Goal: Use online tool/utility

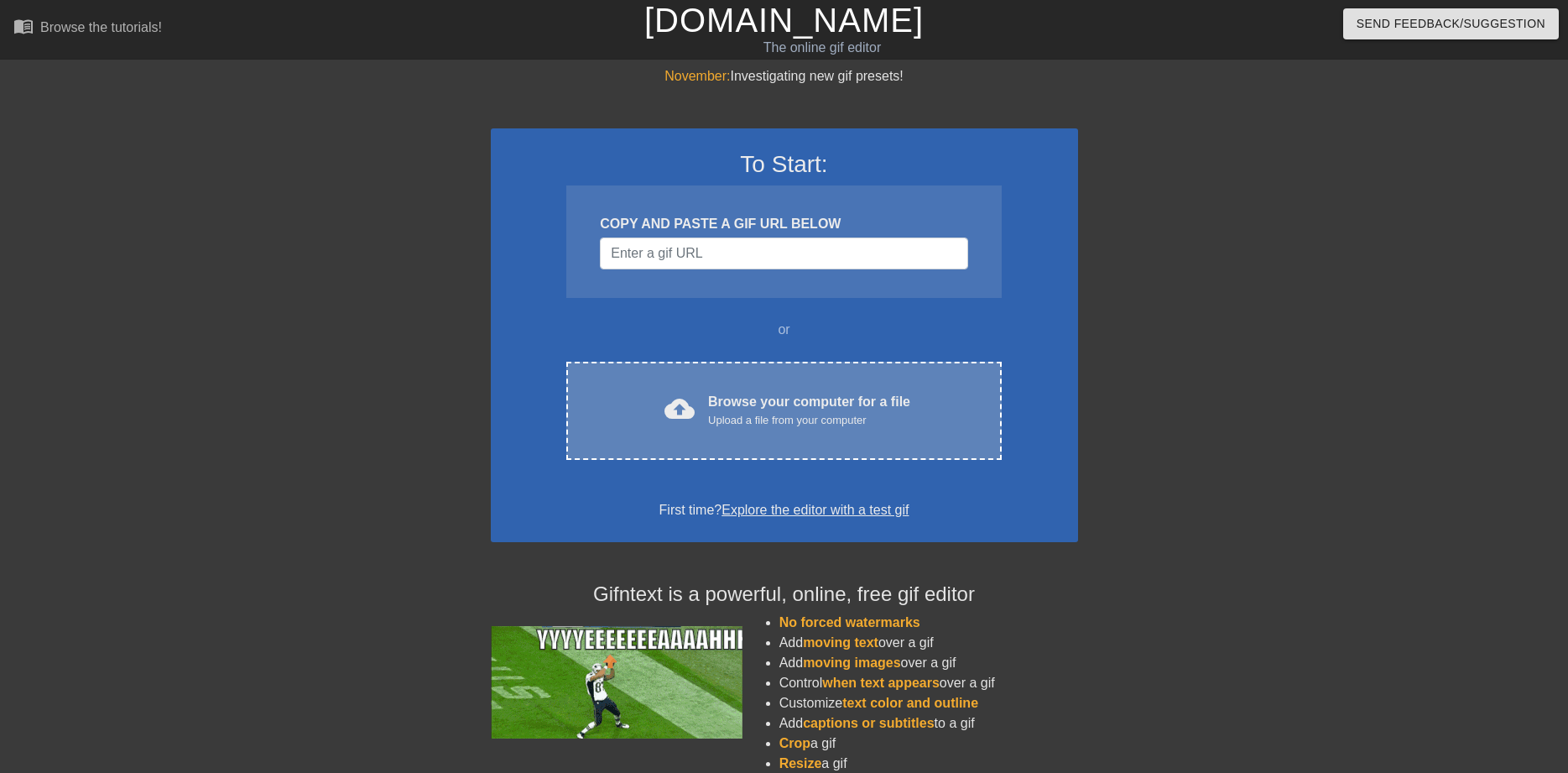
click at [749, 403] on div "Browse your computer for a file Upload a file from your computer" at bounding box center [809, 410] width 202 height 37
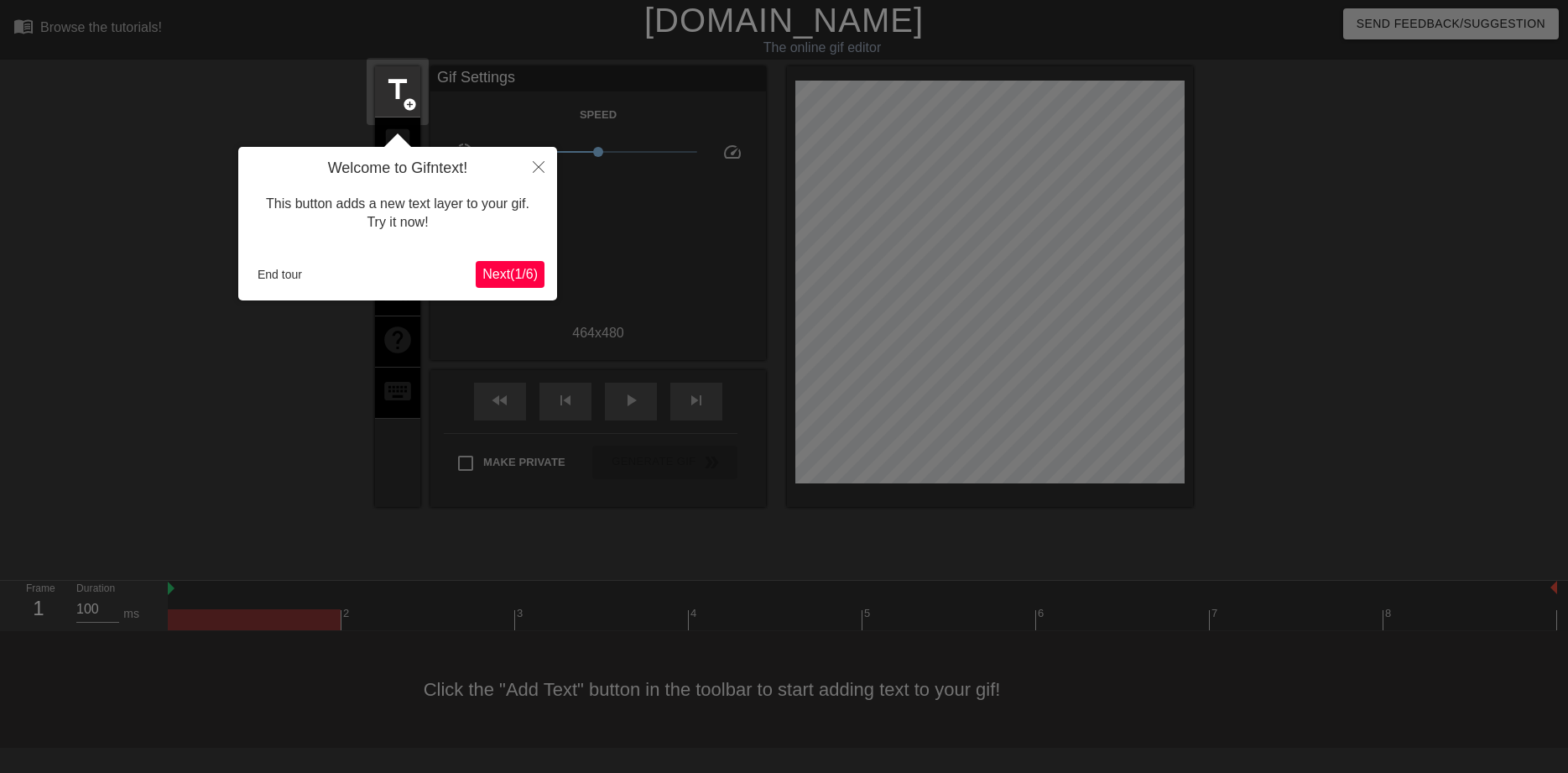
click at [506, 276] on span "Next ( 1 / 6 )" at bounding box center [510, 274] width 56 height 15
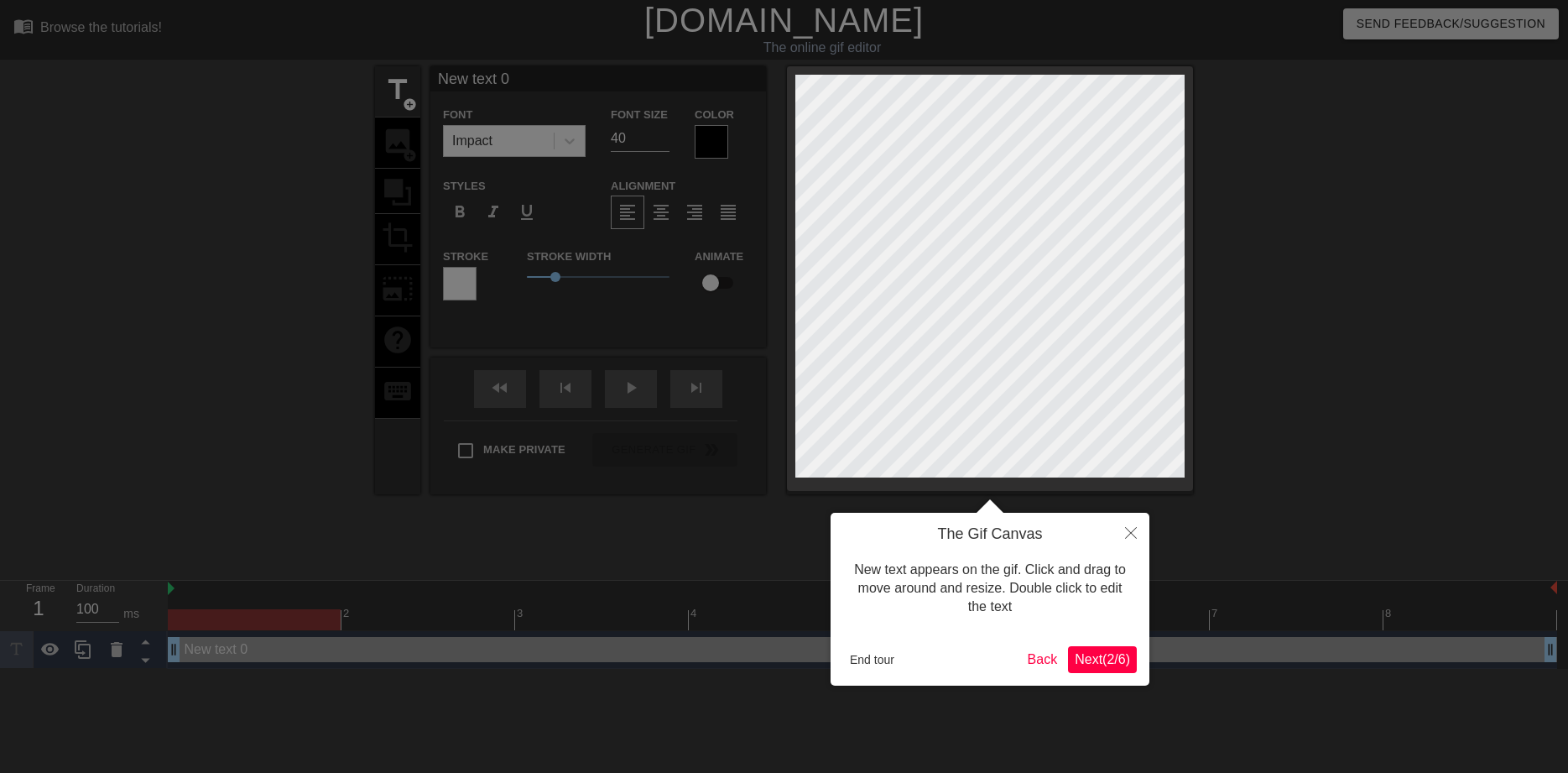
click at [1071, 657] on button "Next ( 2 / 6 )" at bounding box center [1103, 659] width 69 height 26
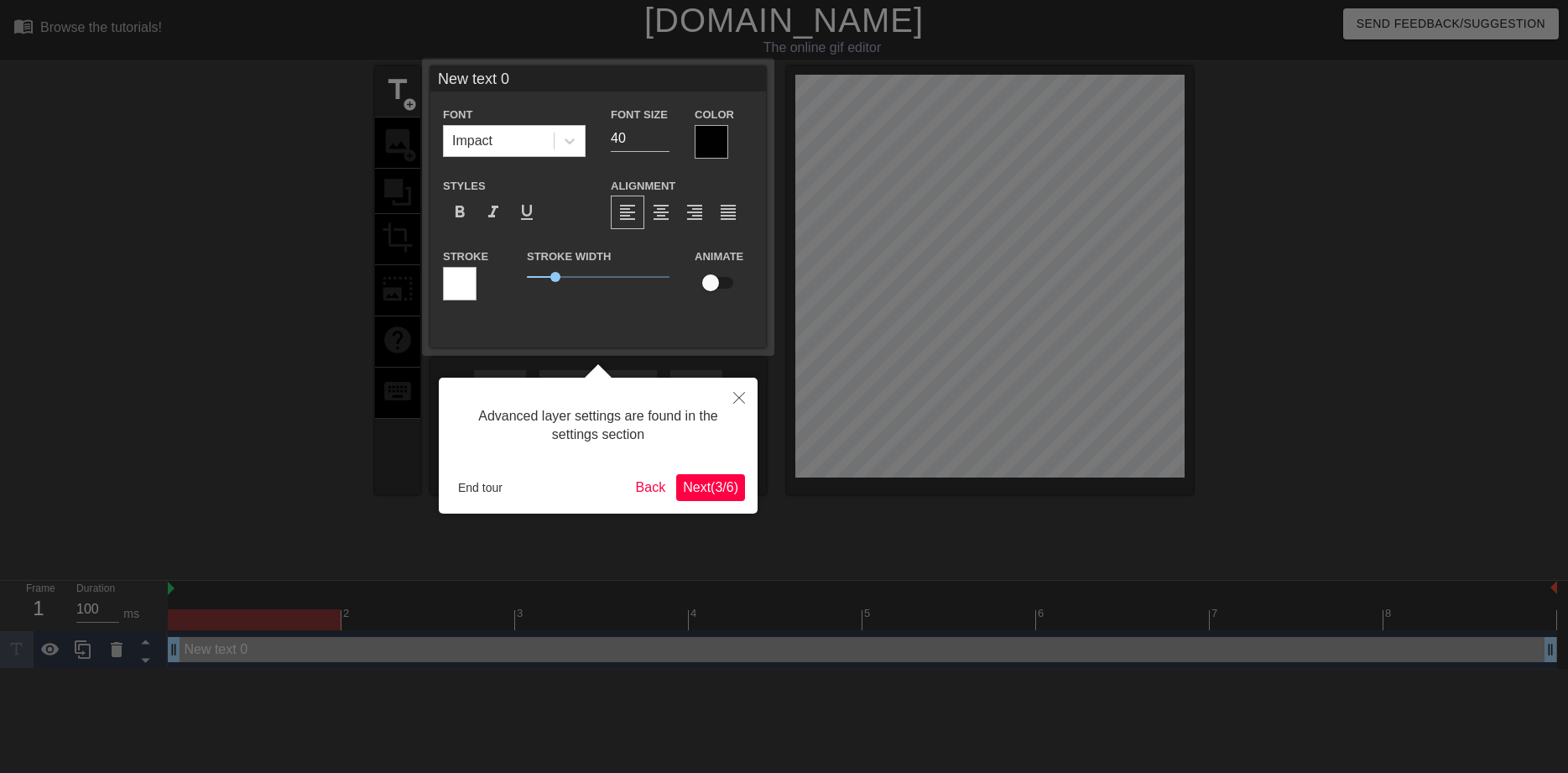
click at [708, 492] on span "Next ( 3 / 6 )" at bounding box center [710, 487] width 56 height 15
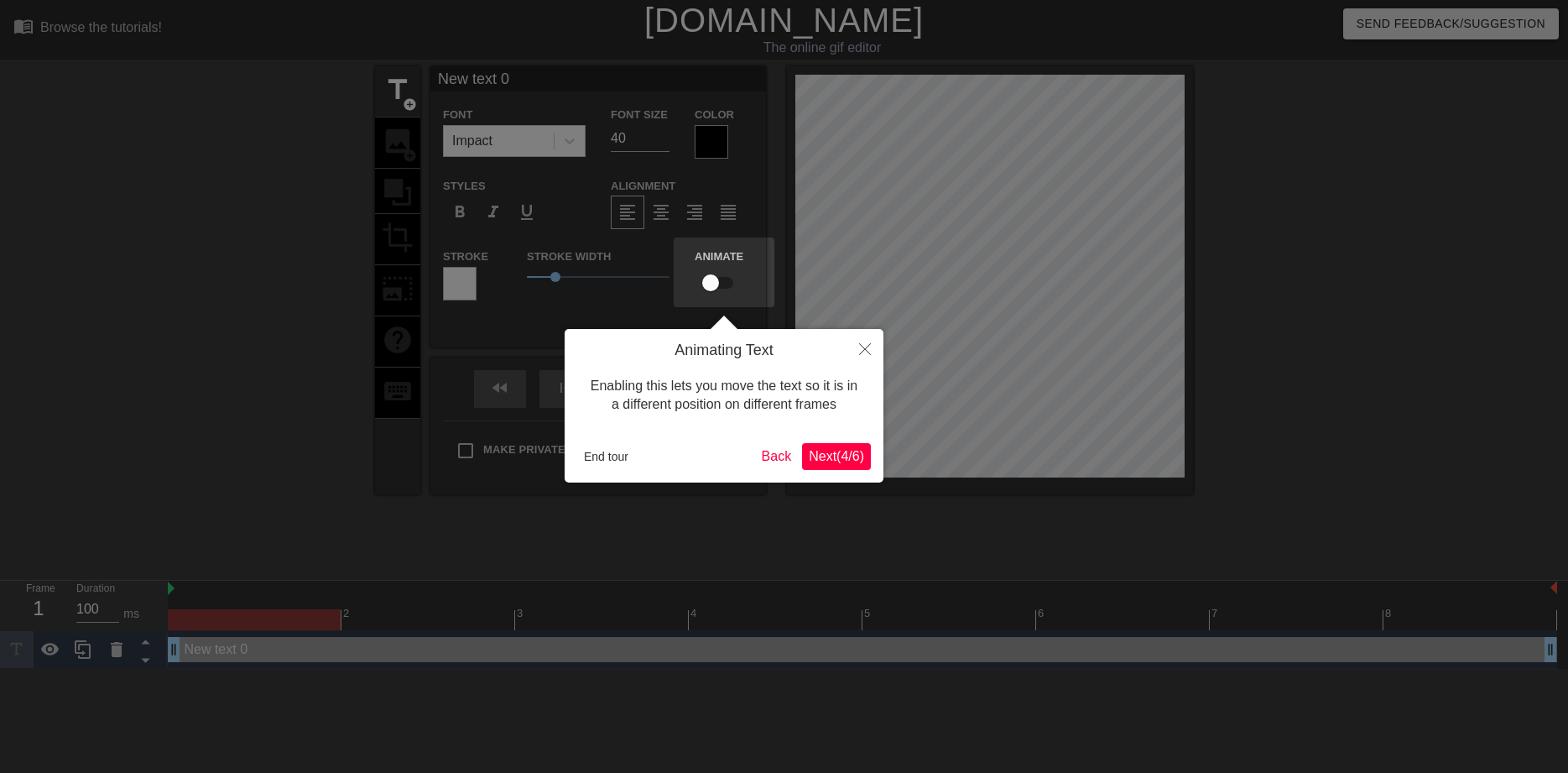
click at [820, 455] on span "Next ( 4 / 6 )" at bounding box center [836, 456] width 56 height 15
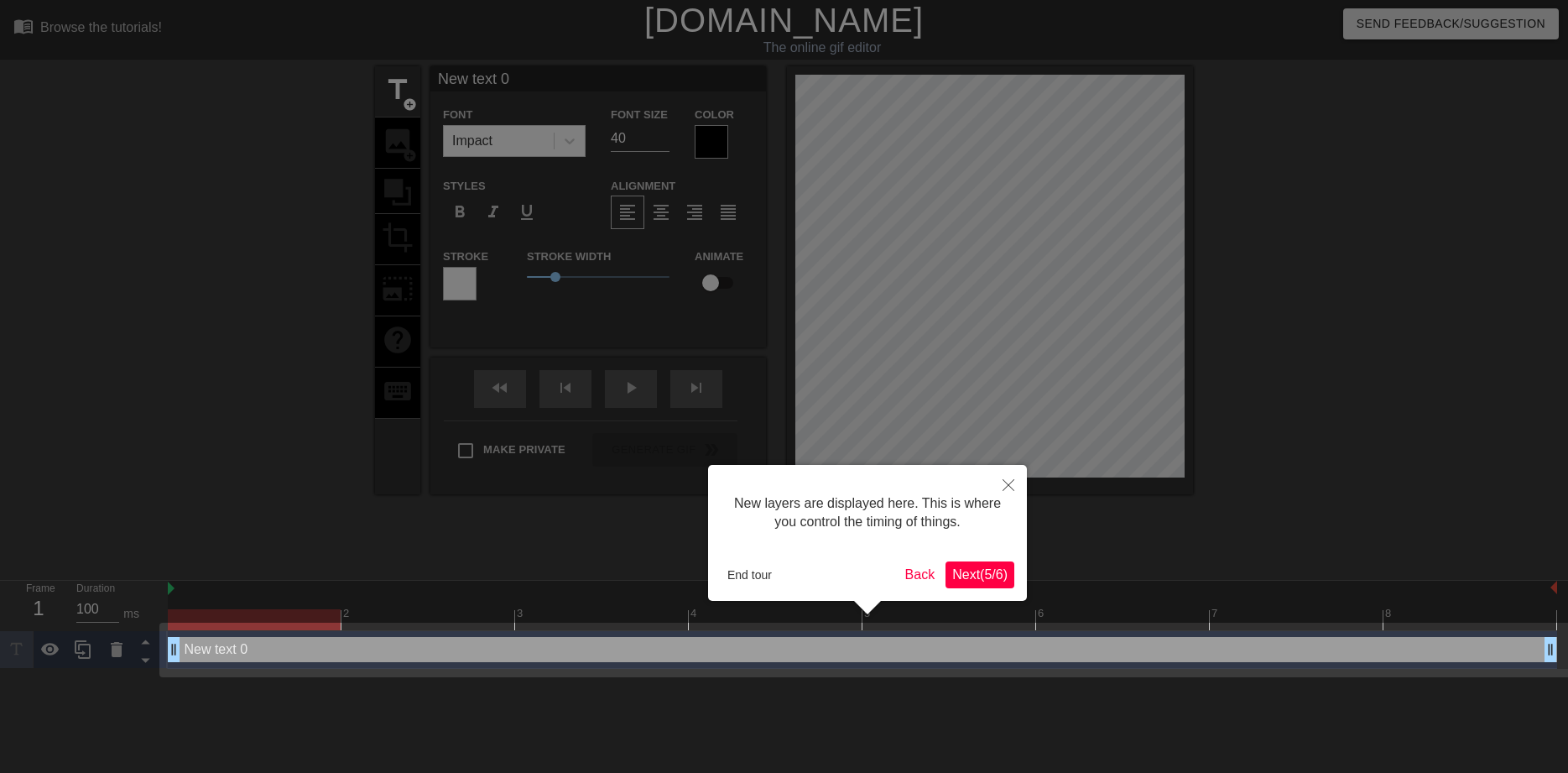
click at [990, 579] on span "Next ( 5 / 6 )" at bounding box center [980, 575] width 56 height 15
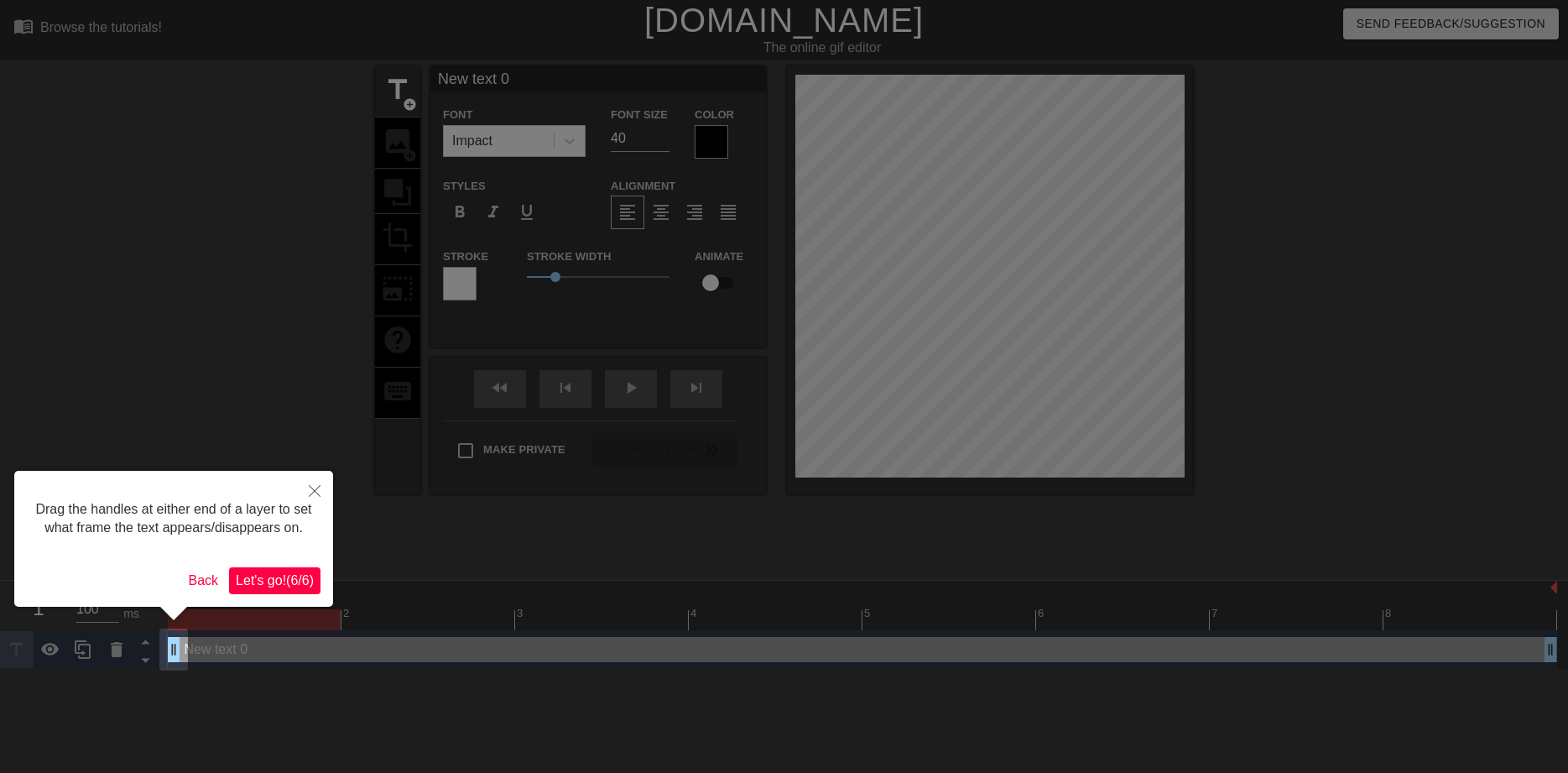
click at [290, 572] on button "Let's go! ( 6 / 6 )" at bounding box center [275, 580] width 91 height 26
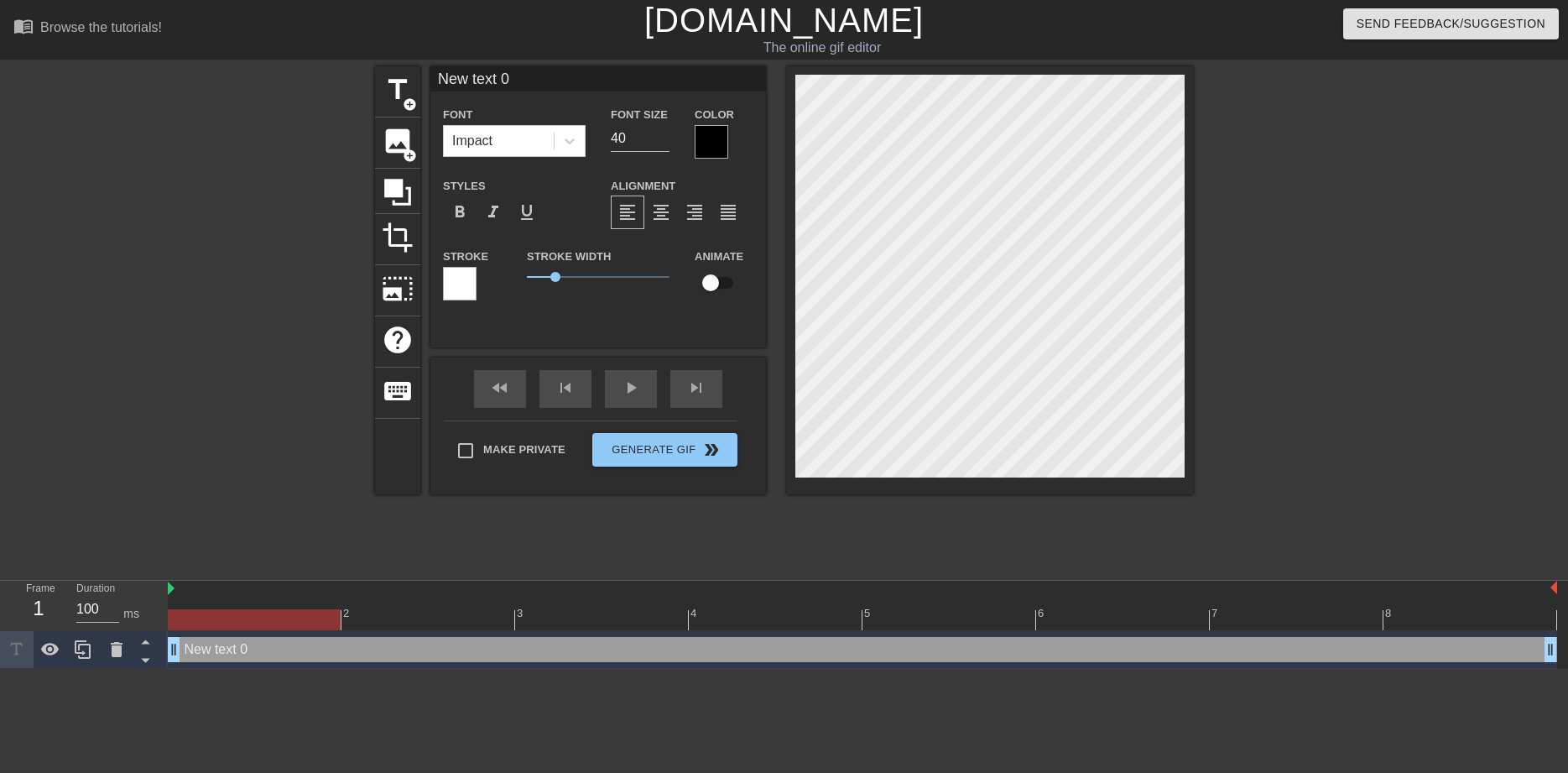
click at [835, 567] on div "title add_circle image add_circle crop photo_size_select_large help keyboard Ne…" at bounding box center [784, 318] width 818 height 503
click at [625, 388] on div "play_arrow" at bounding box center [630, 388] width 52 height 37
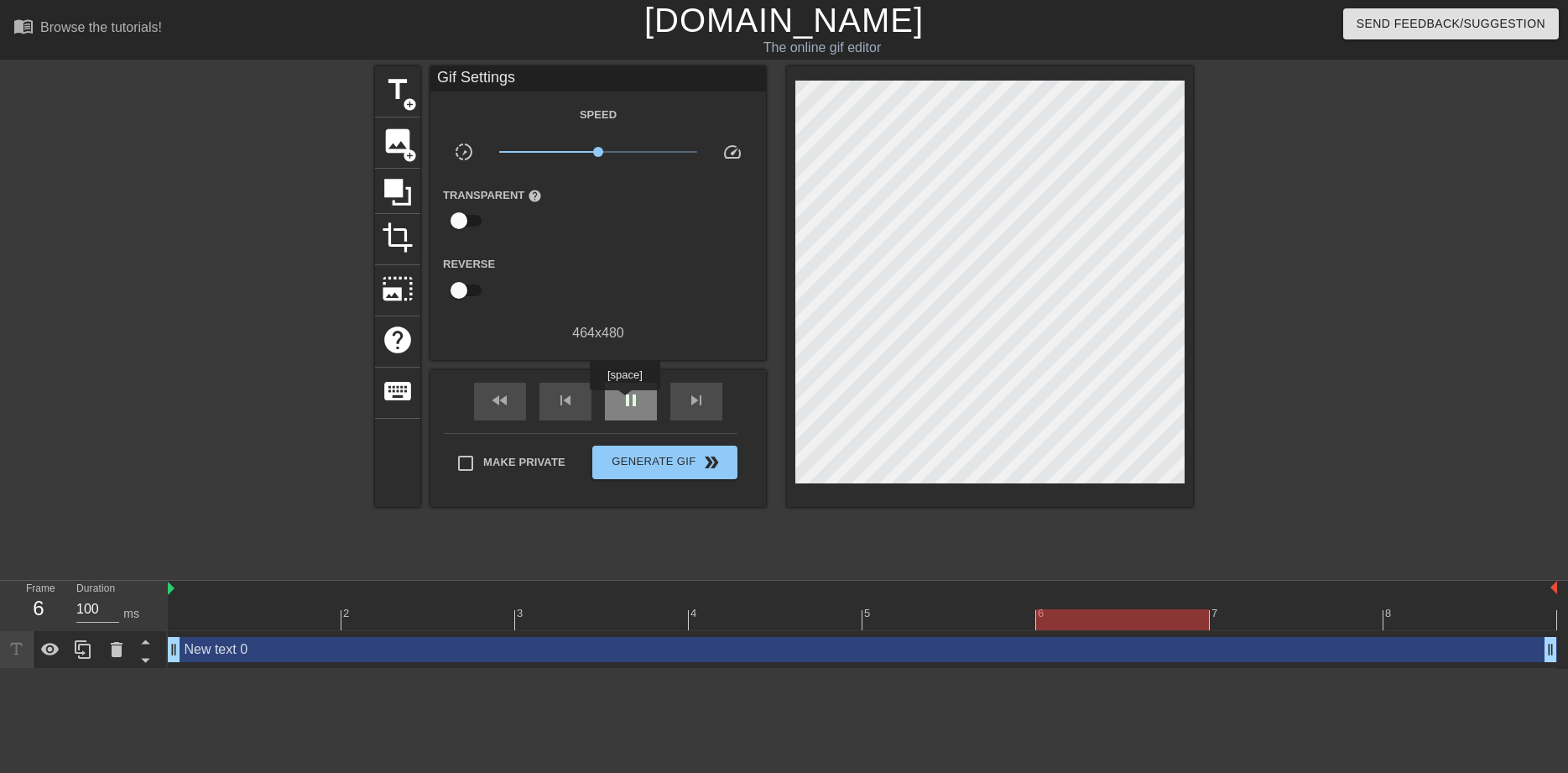
click at [625, 401] on span "pause" at bounding box center [631, 400] width 20 height 20
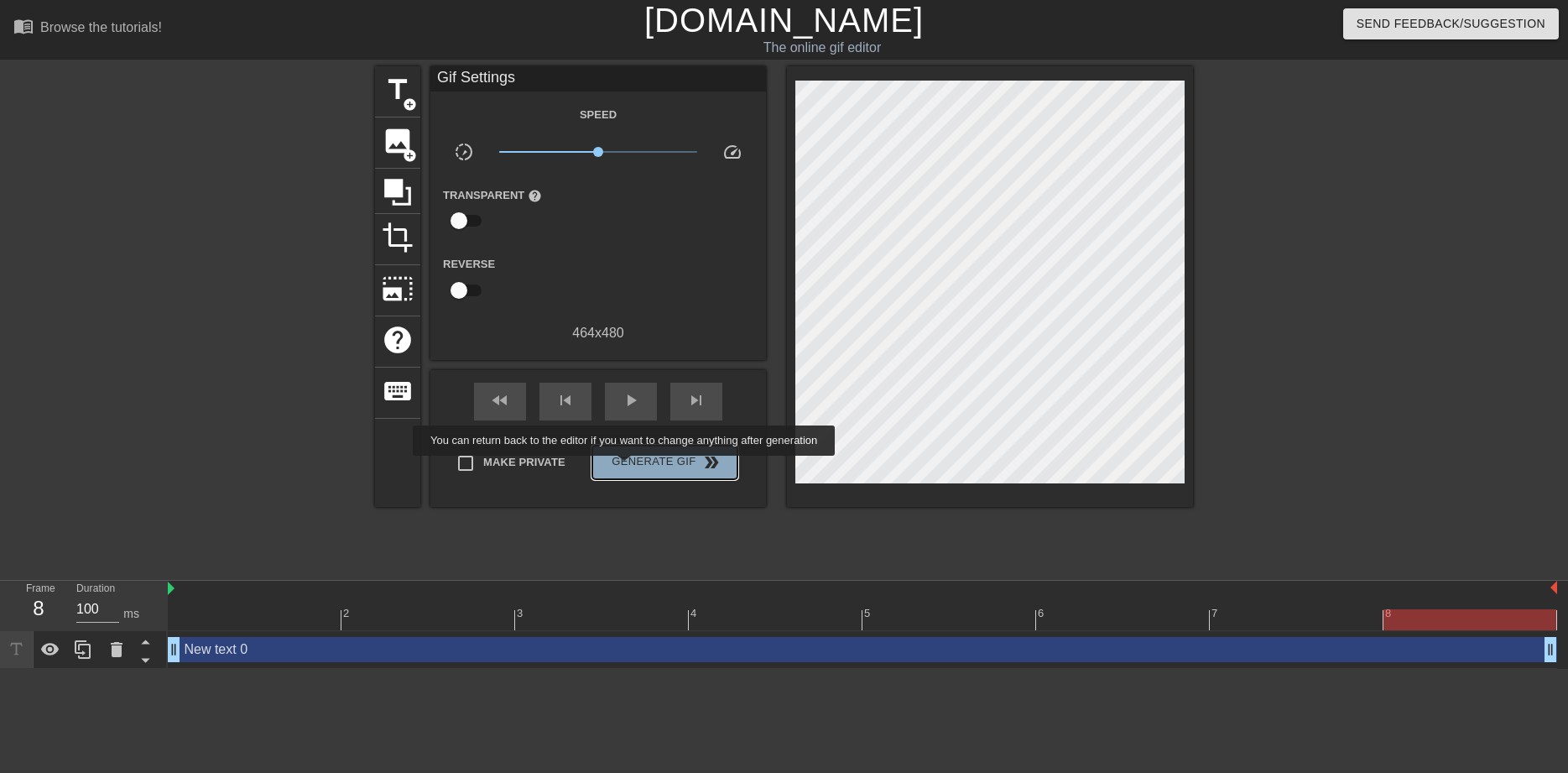
click at [626, 467] on span "Generate Gif double_arrow" at bounding box center [665, 463] width 132 height 20
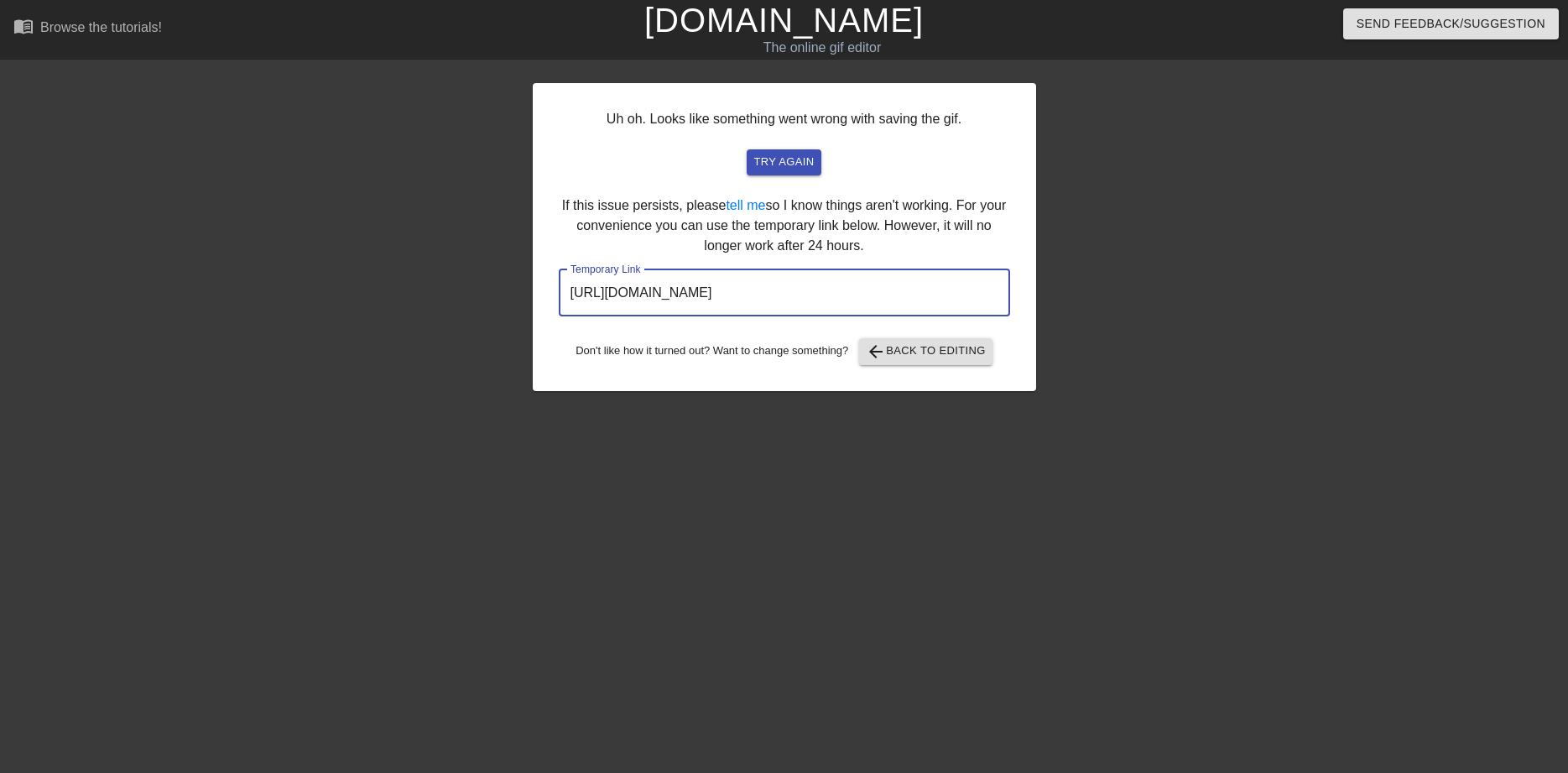
drag, startPoint x: 897, startPoint y: 290, endPoint x: 834, endPoint y: 283, distance: 63.4
click at [836, 283] on input "[URL][DOMAIN_NAME]" at bounding box center [785, 293] width 452 height 47
drag, startPoint x: 904, startPoint y: 290, endPoint x: 560, endPoint y: 294, distance: 344.0
click at [560, 294] on input "[URL][DOMAIN_NAME]" at bounding box center [785, 293] width 452 height 47
